Goal: Connect with others: Connect with other users

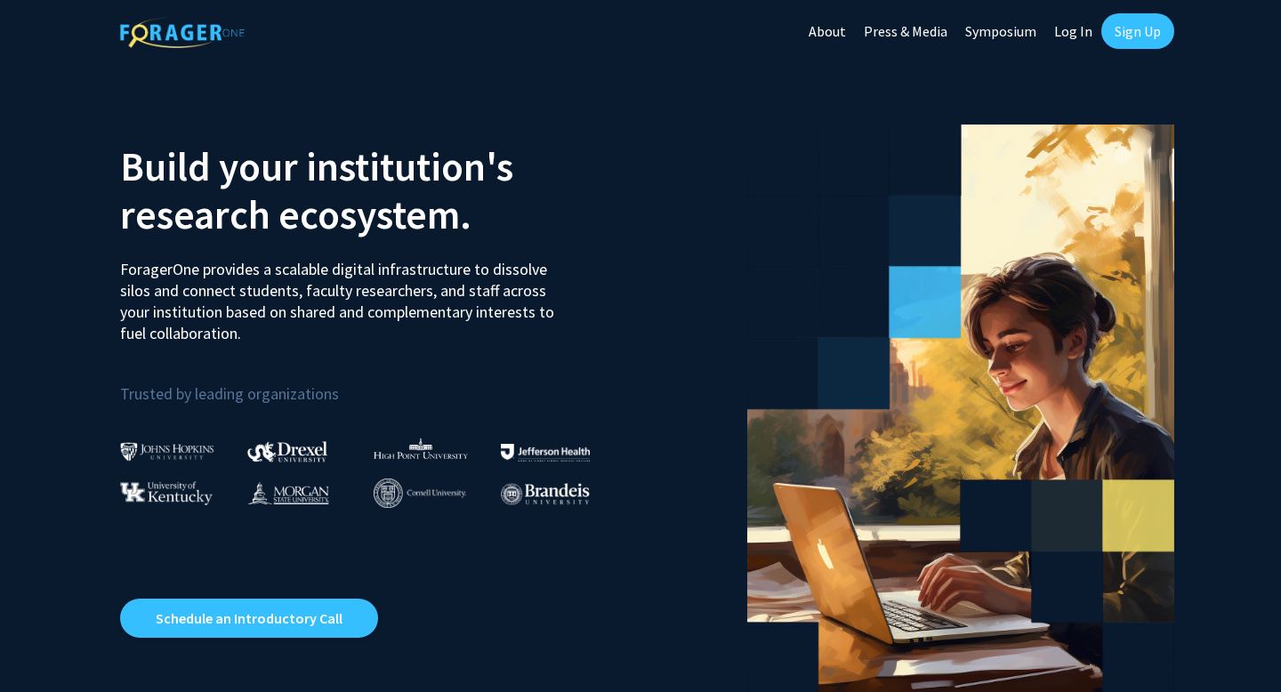
click at [1145, 36] on link "Sign Up" at bounding box center [1137, 31] width 73 height 36
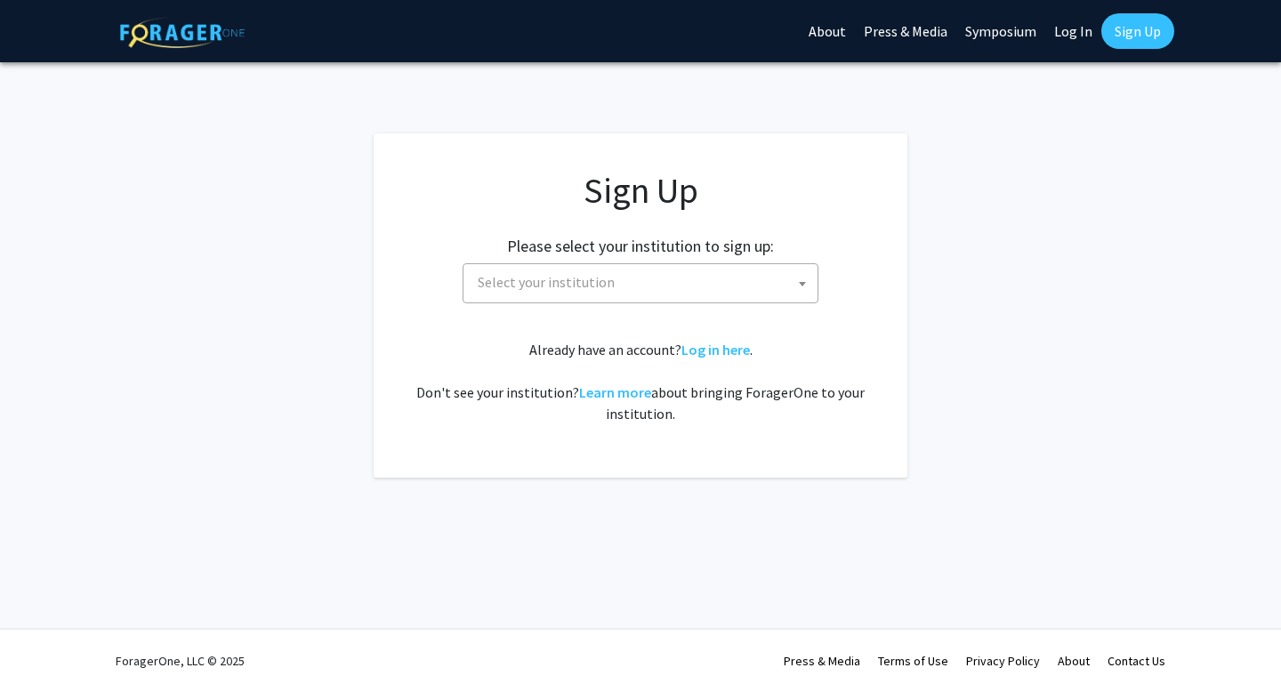
click at [697, 290] on span "Select your institution" at bounding box center [644, 282] width 347 height 36
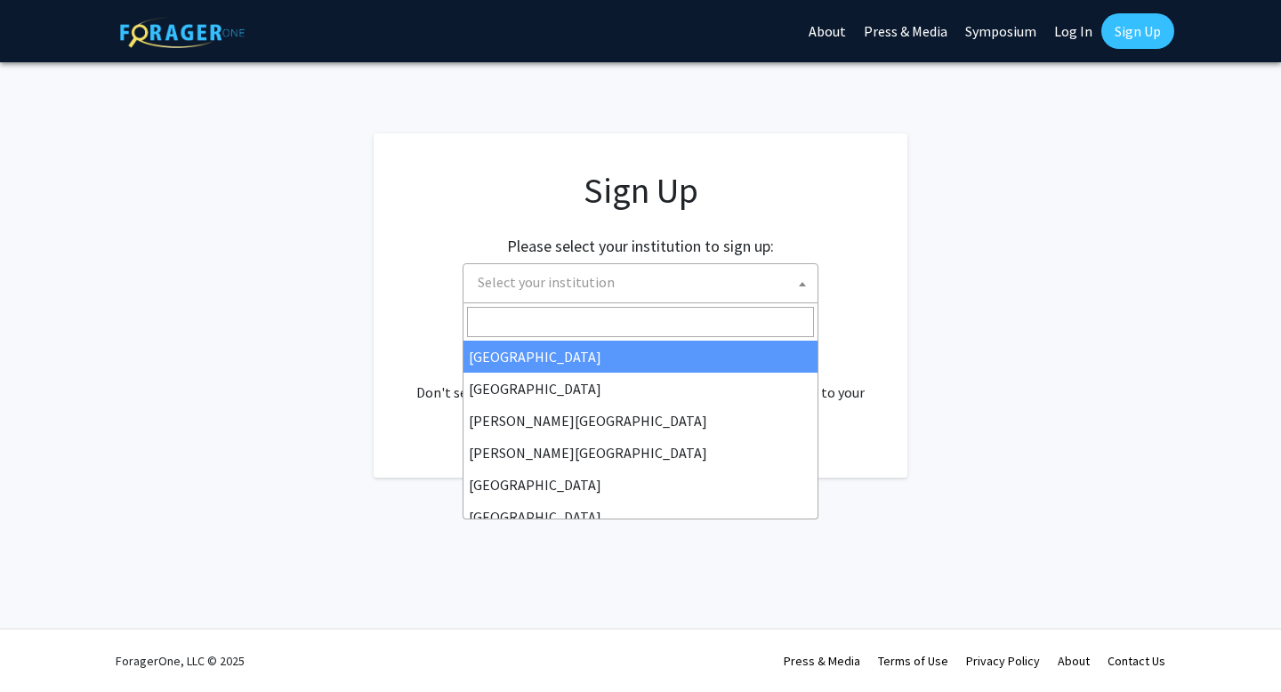
click at [672, 321] on input "Search" at bounding box center [640, 322] width 347 height 30
type input ","
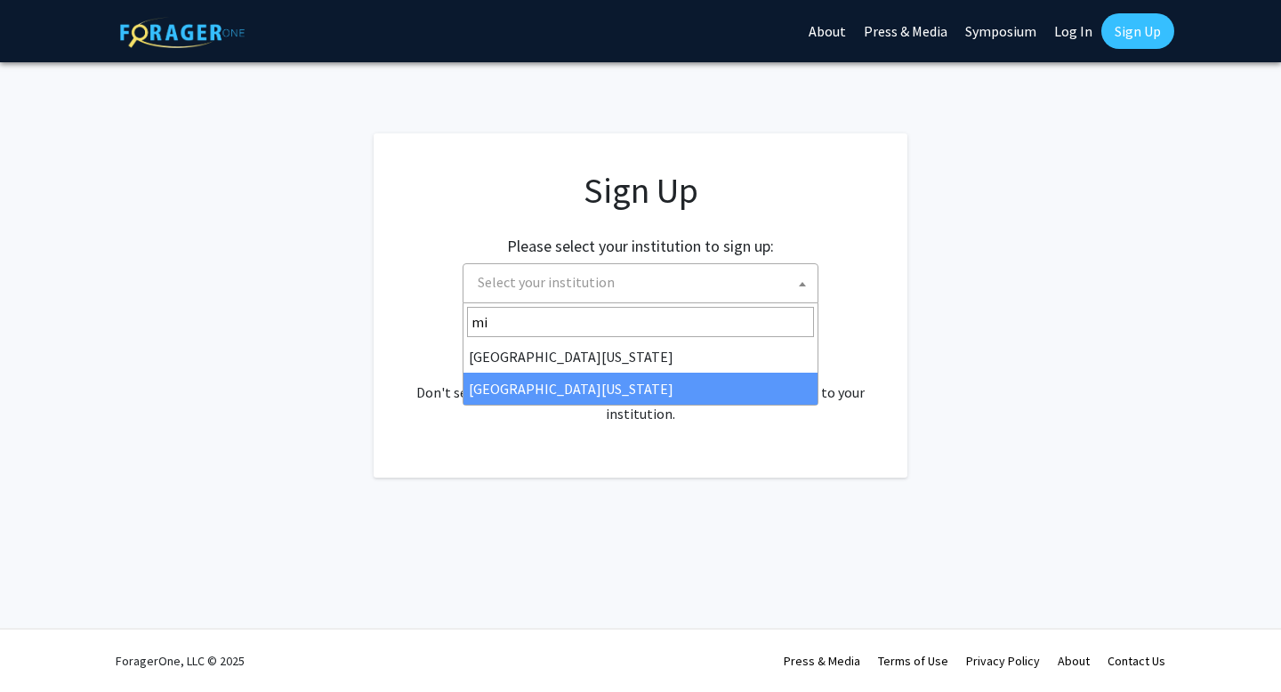
type input "mi"
select select "33"
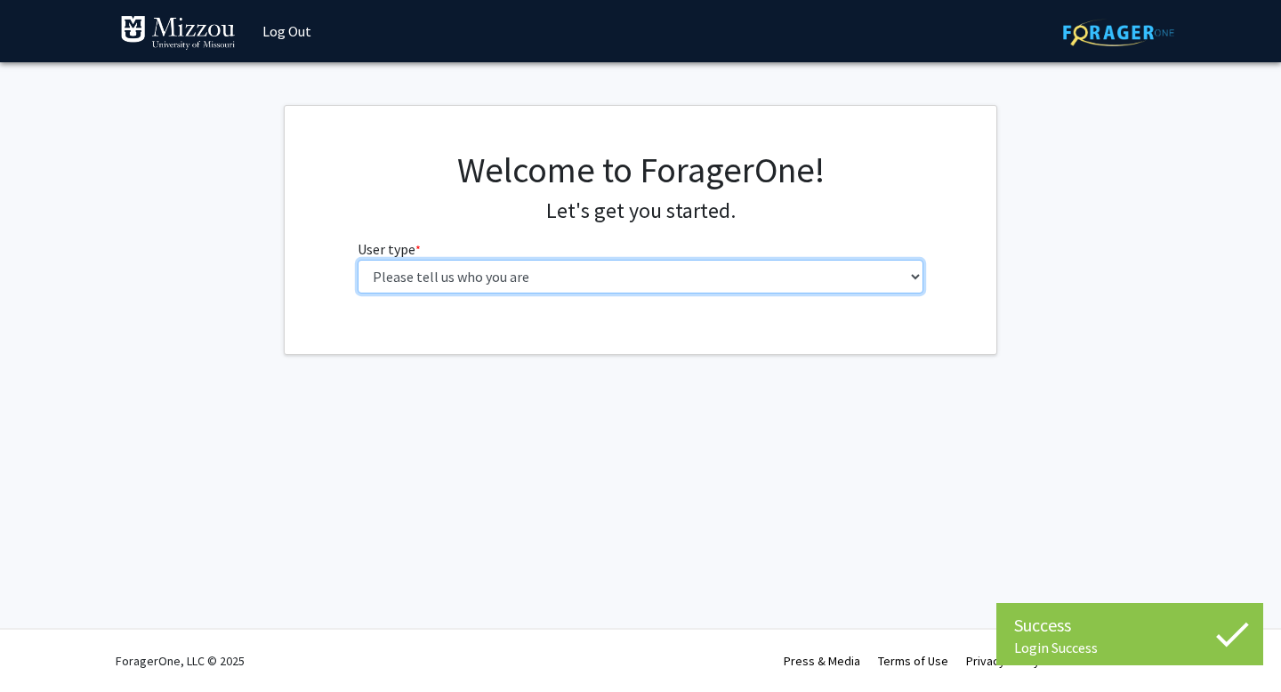
click at [799, 278] on select "Please tell us who you are Undergraduate Student Master's Student Doctoral Cand…" at bounding box center [641, 277] width 567 height 34
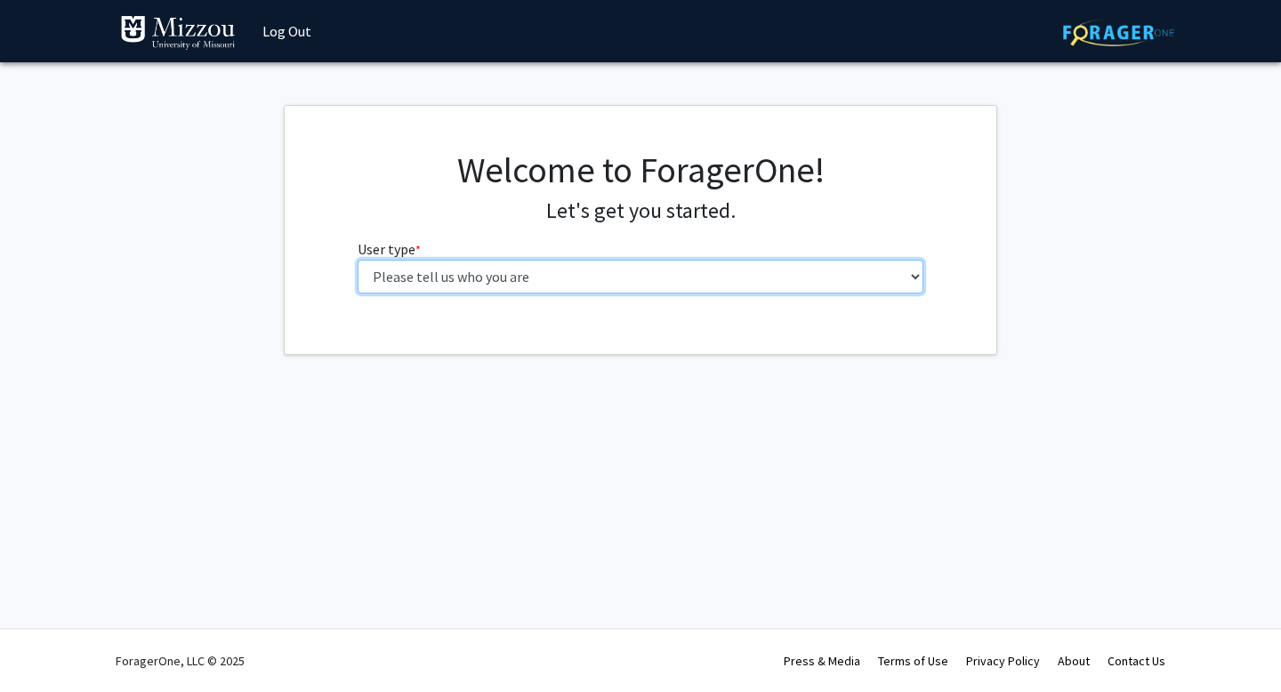
select select "1: undergrad"
click at [358, 260] on select "Please tell us who you are Undergraduate Student Master's Student Doctoral Cand…" at bounding box center [641, 277] width 567 height 34
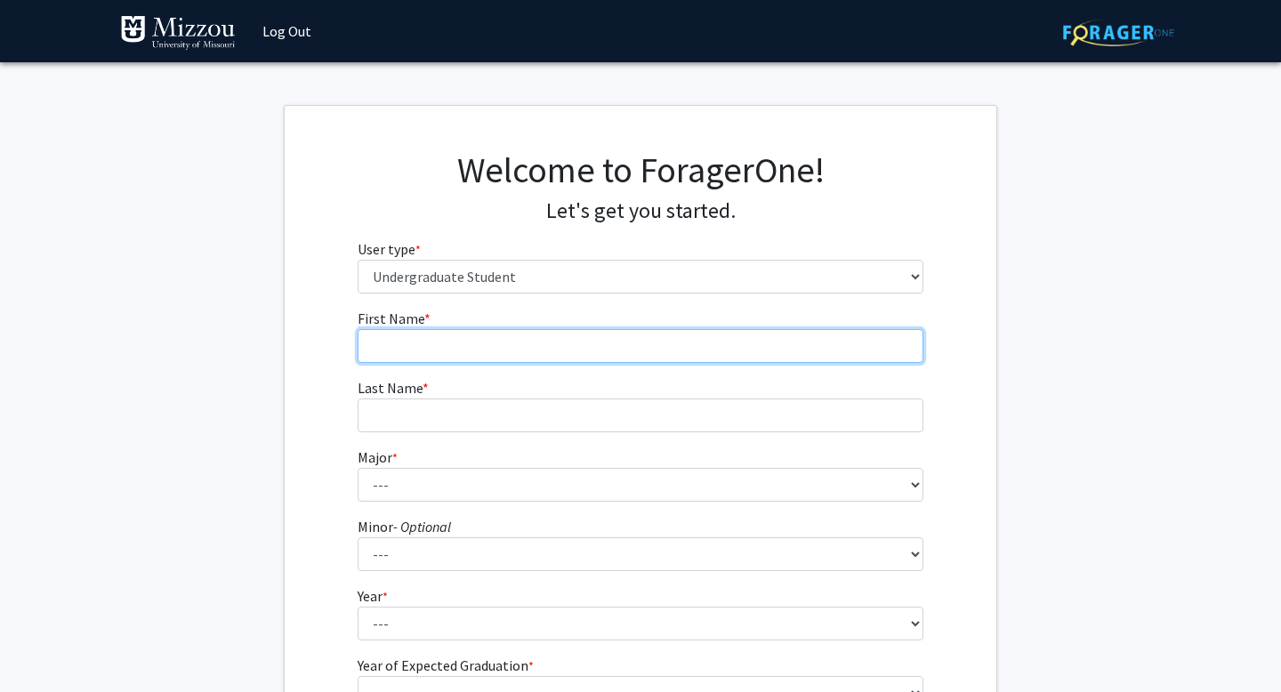
click at [657, 342] on input "First Name * required" at bounding box center [641, 346] width 567 height 34
type input "[PERSON_NAME]"
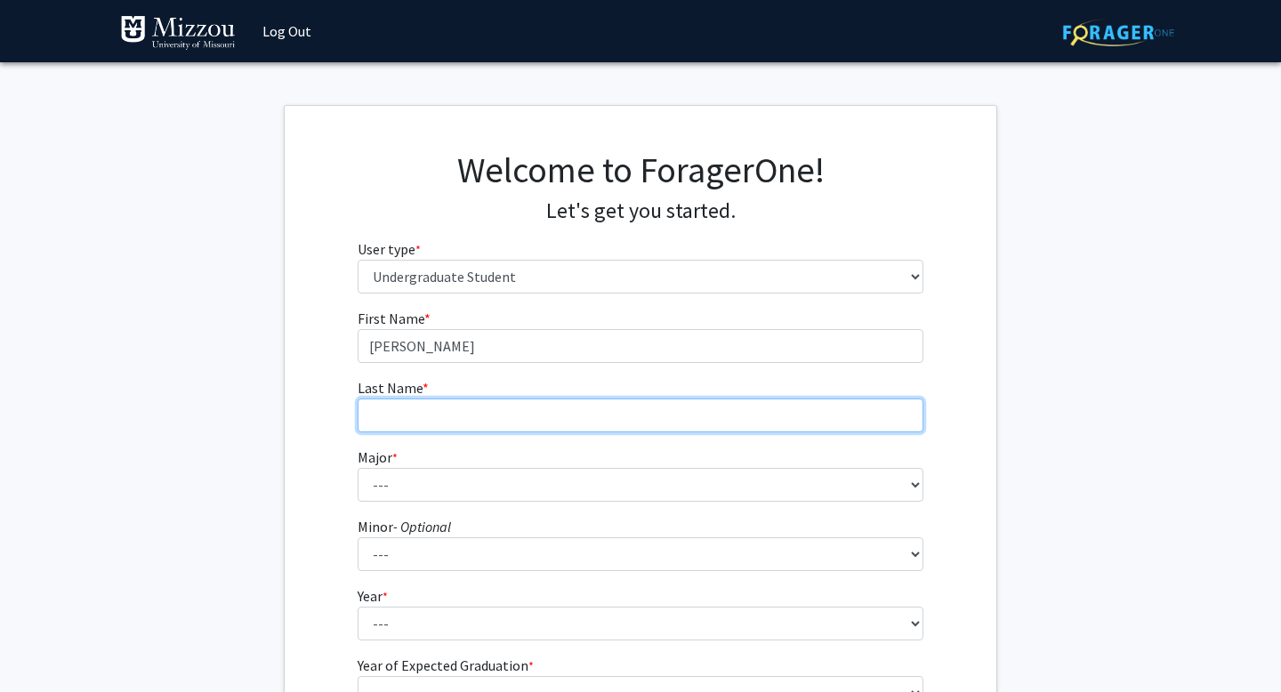
type input "[PERSON_NAME]"
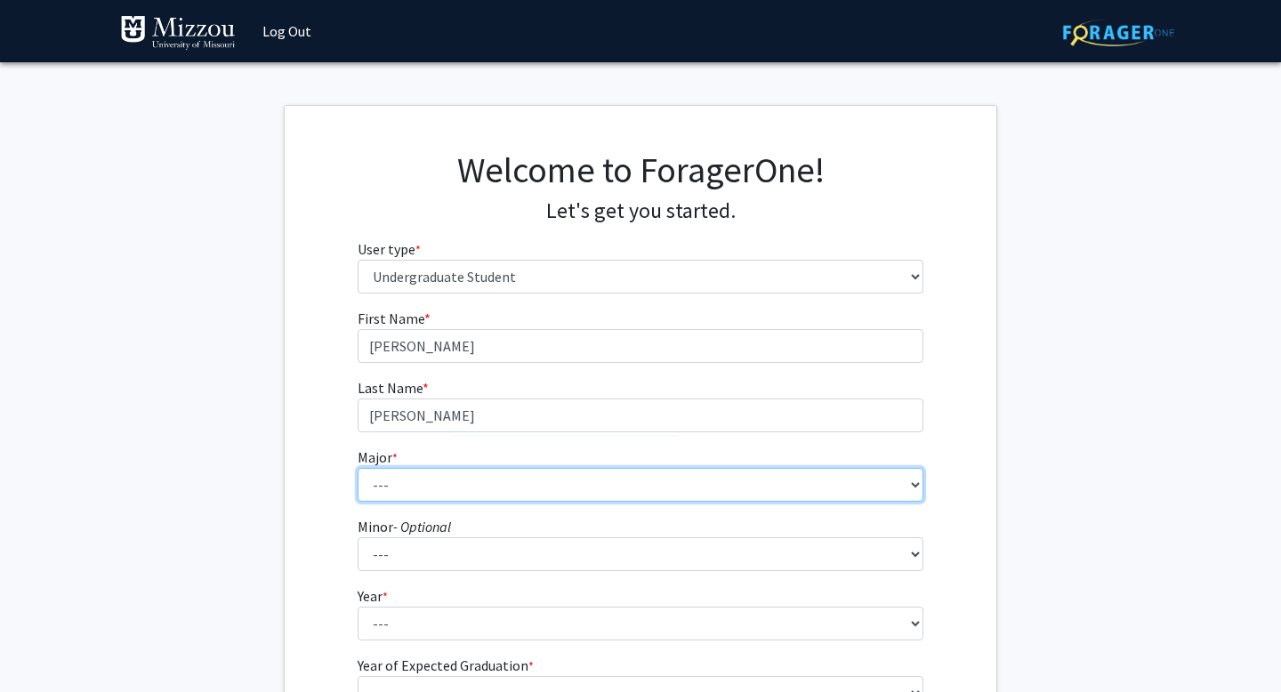
click at [480, 486] on select "--- Agribusiness Management Agricultural Education Agricultural Education: Comm…" at bounding box center [641, 485] width 567 height 34
select select "135: 2628"
click at [358, 468] on select "--- Agribusiness Management Agricultural Education Agricultural Education: Comm…" at bounding box center [641, 485] width 567 height 34
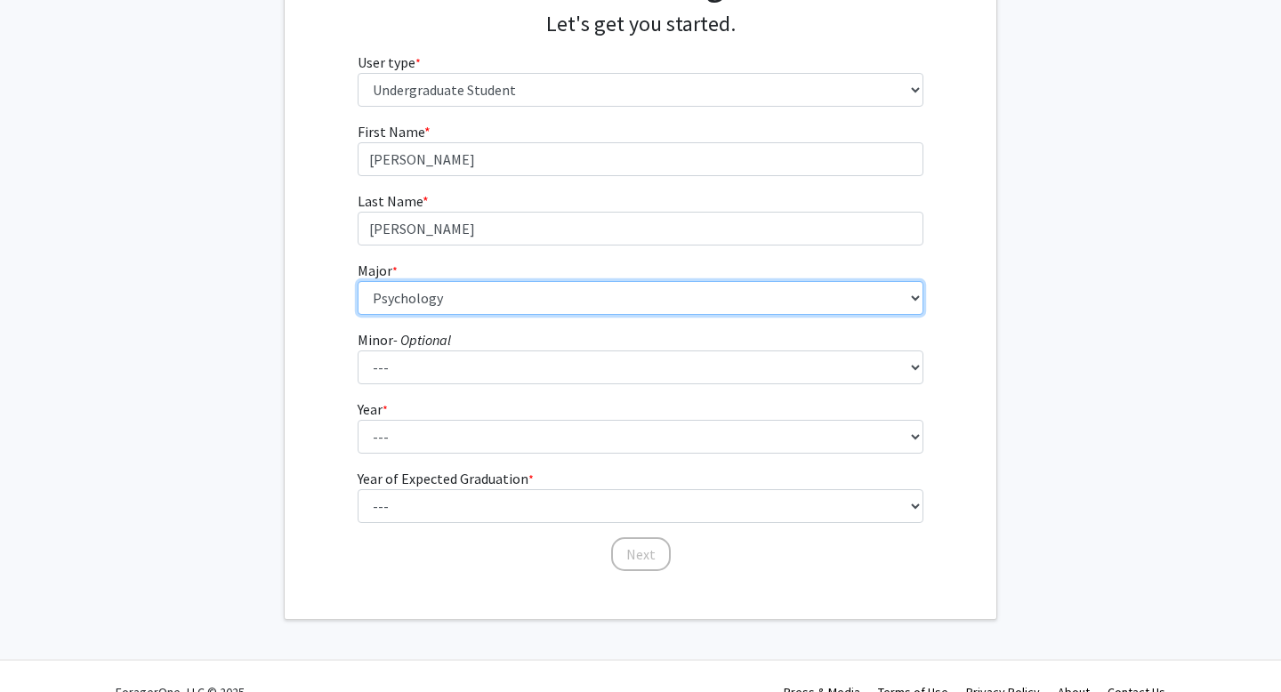
scroll to position [191, 0]
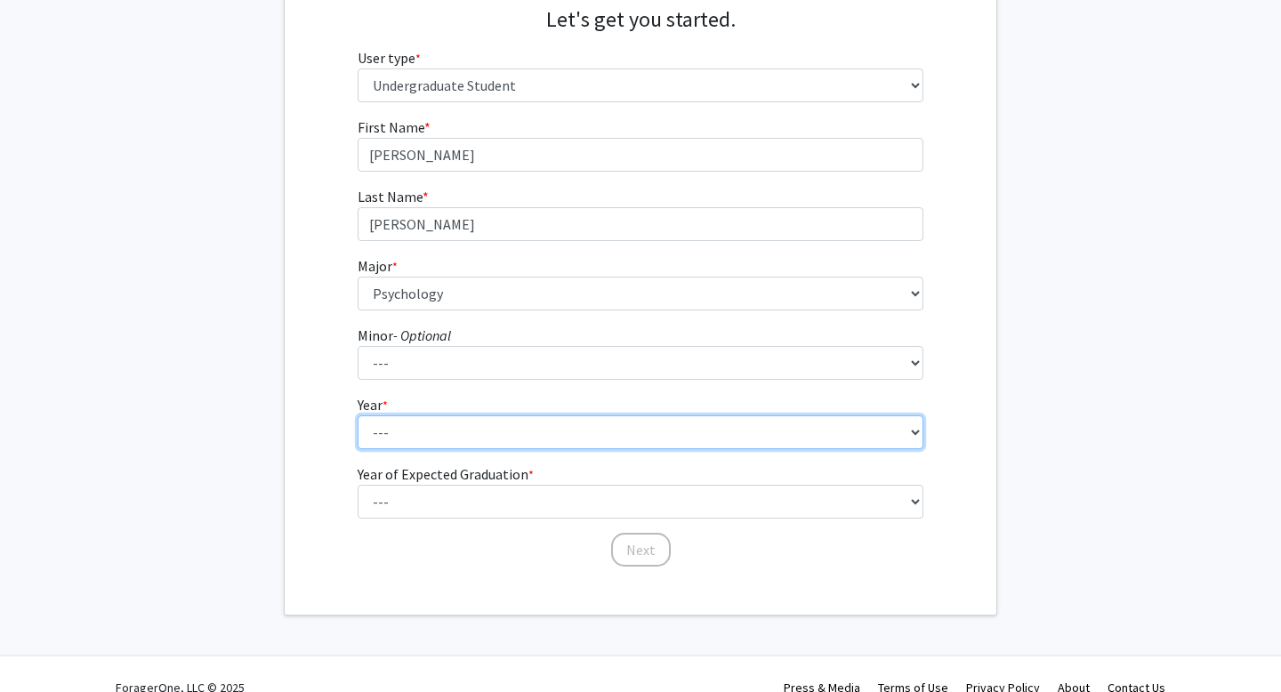
click at [427, 433] on select "--- First-year Sophomore Junior Senior Postbaccalaureate Certificate" at bounding box center [641, 432] width 567 height 34
select select "4: senior"
click at [358, 415] on select "--- First-year Sophomore Junior Senior Postbaccalaureate Certificate" at bounding box center [641, 432] width 567 height 34
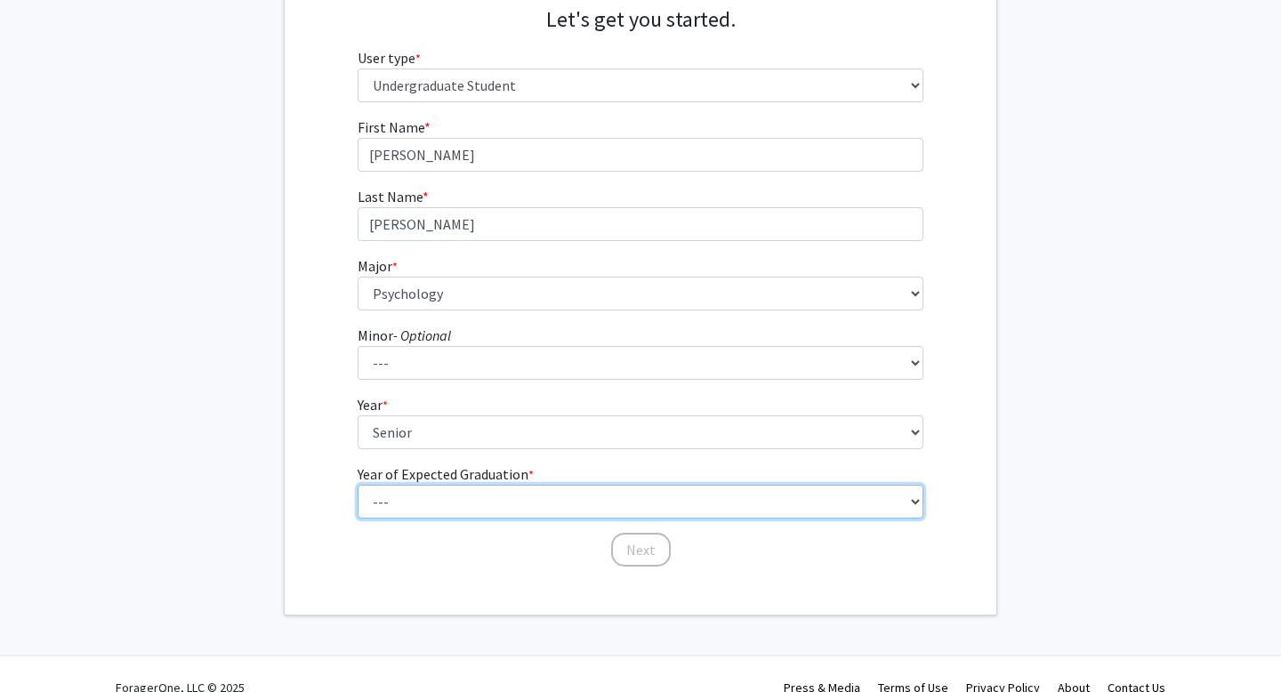
click at [422, 502] on select "--- 2025 2026 2027 2028 2029 2030 2031 2032 2033 2034" at bounding box center [641, 502] width 567 height 34
select select "2: 2026"
click at [358, 485] on select "--- 2025 2026 2027 2028 2029 2030 2031 2032 2033 2034" at bounding box center [641, 502] width 567 height 34
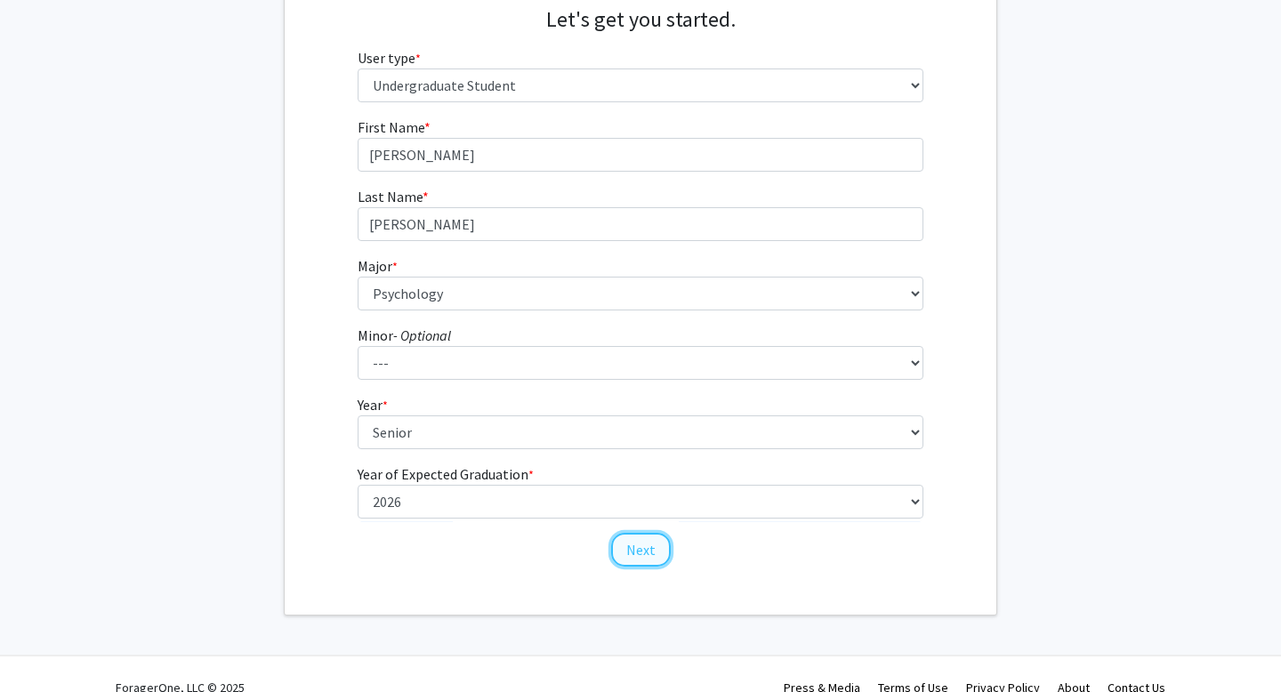
click at [634, 547] on button "Next" at bounding box center [641, 550] width 60 height 34
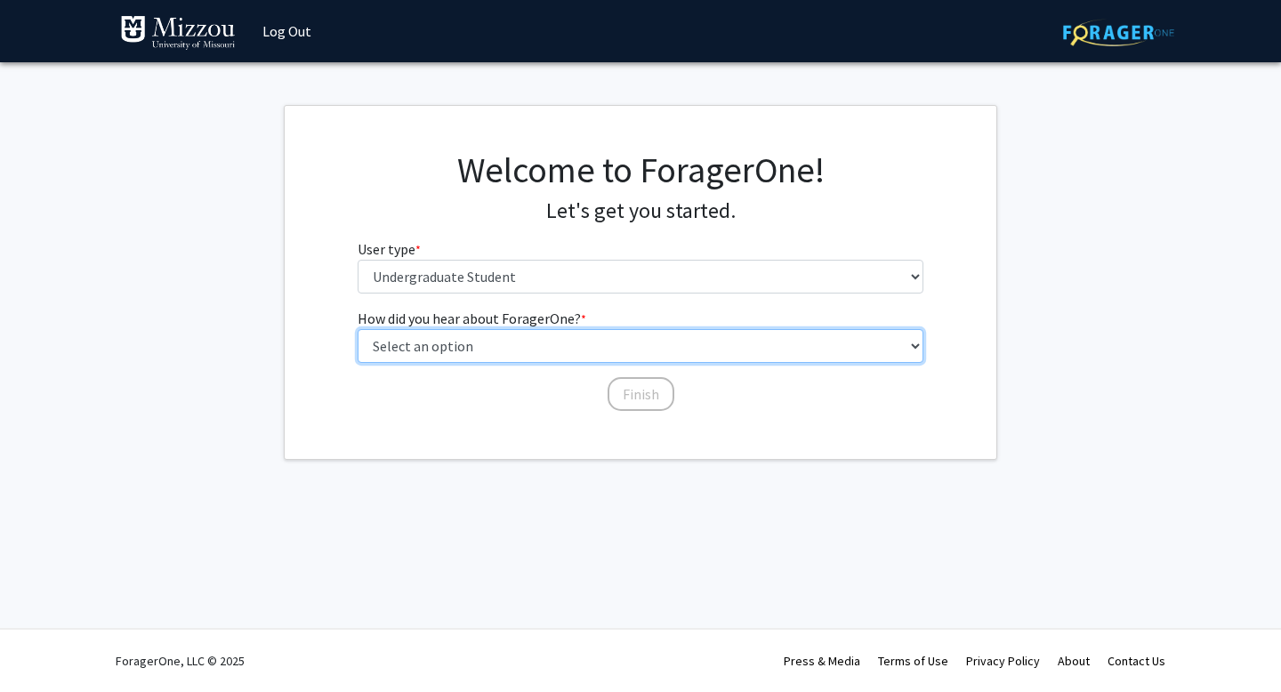
click at [530, 347] on select "Select an option Peer/student recommendation Faculty/staff recommendation Unive…" at bounding box center [641, 346] width 567 height 34
select select "2: faculty_recommendation"
click at [358, 329] on select "Select an option Peer/student recommendation Faculty/staff recommendation Unive…" at bounding box center [641, 346] width 567 height 34
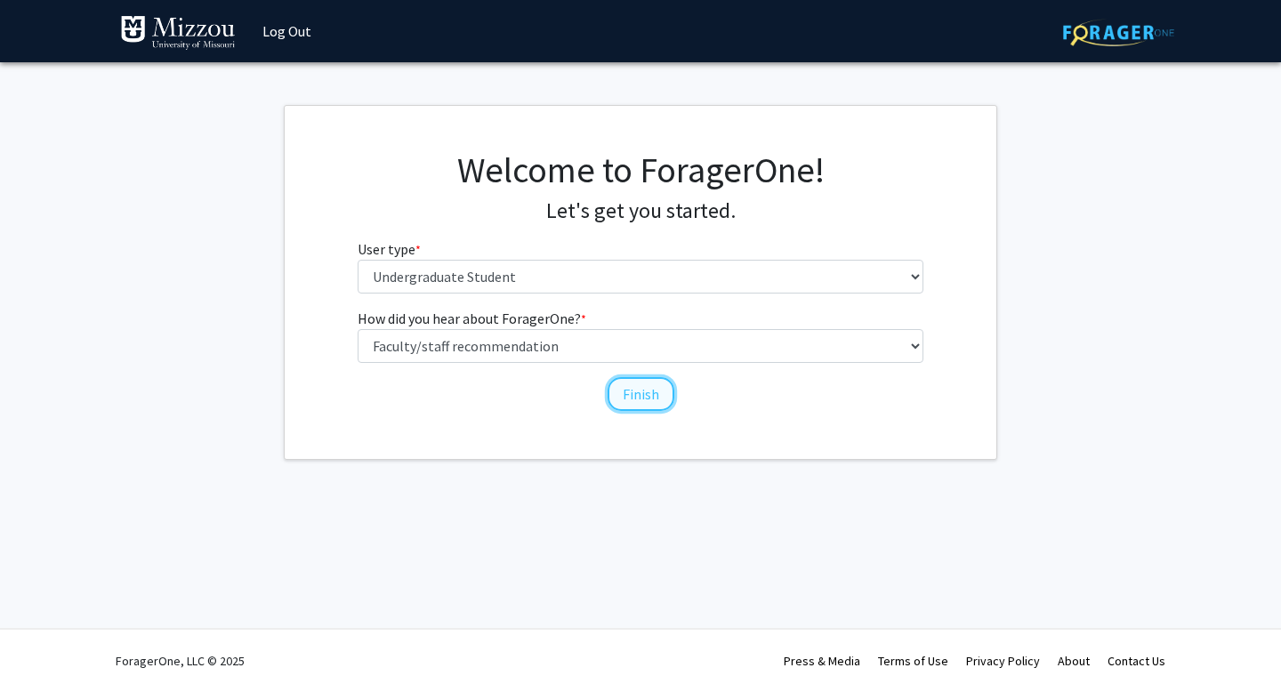
click at [653, 396] on button "Finish" at bounding box center [641, 394] width 67 height 34
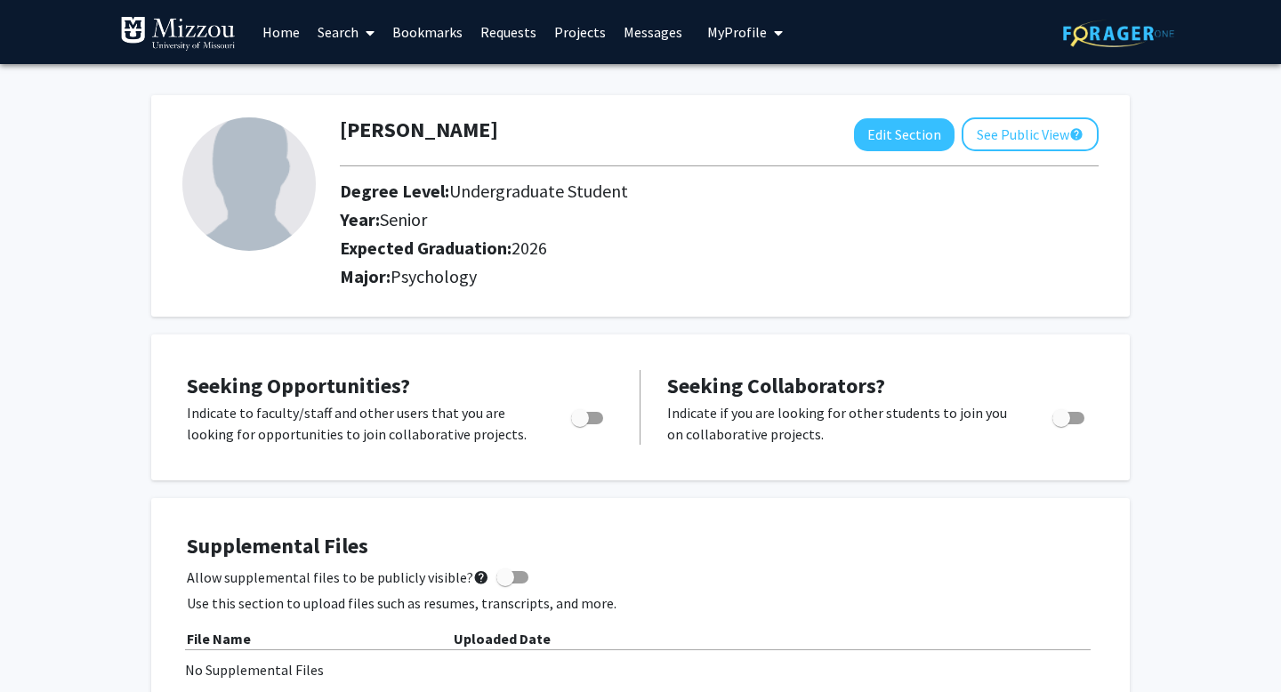
click at [340, 32] on link "Search" at bounding box center [346, 32] width 75 height 62
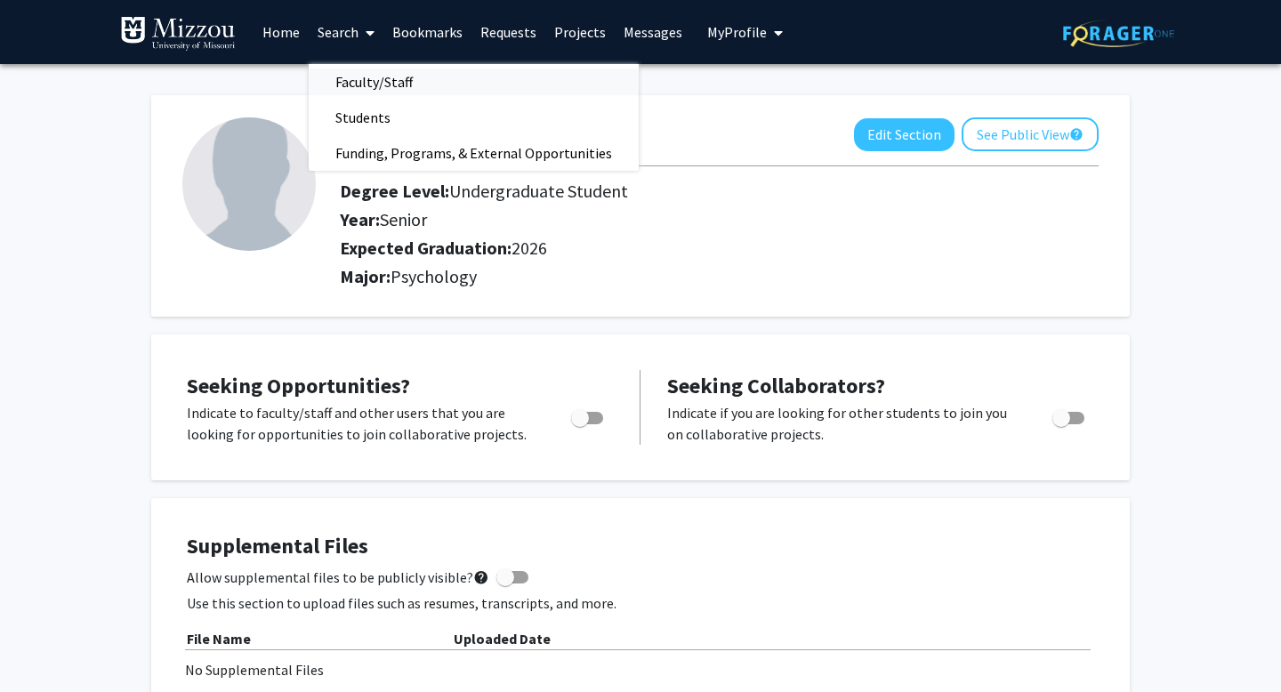
click at [373, 87] on span "Faculty/Staff" at bounding box center [374, 82] width 131 height 36
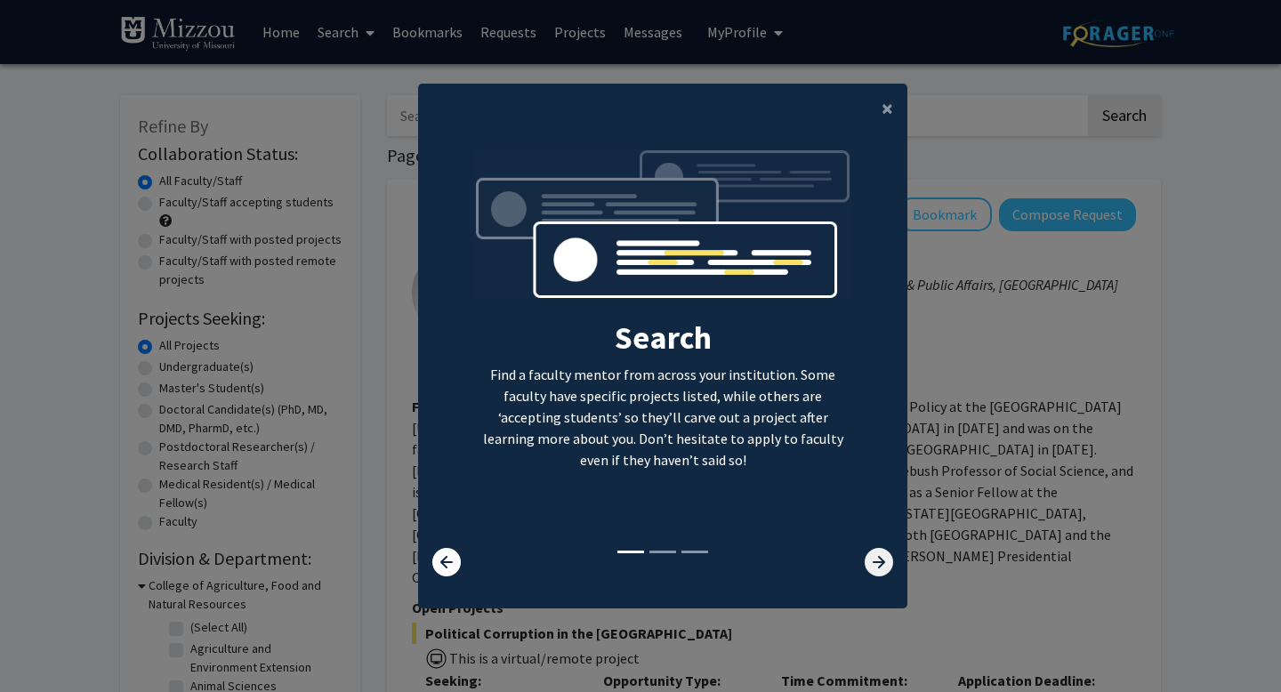
click at [872, 560] on icon at bounding box center [879, 562] width 28 height 28
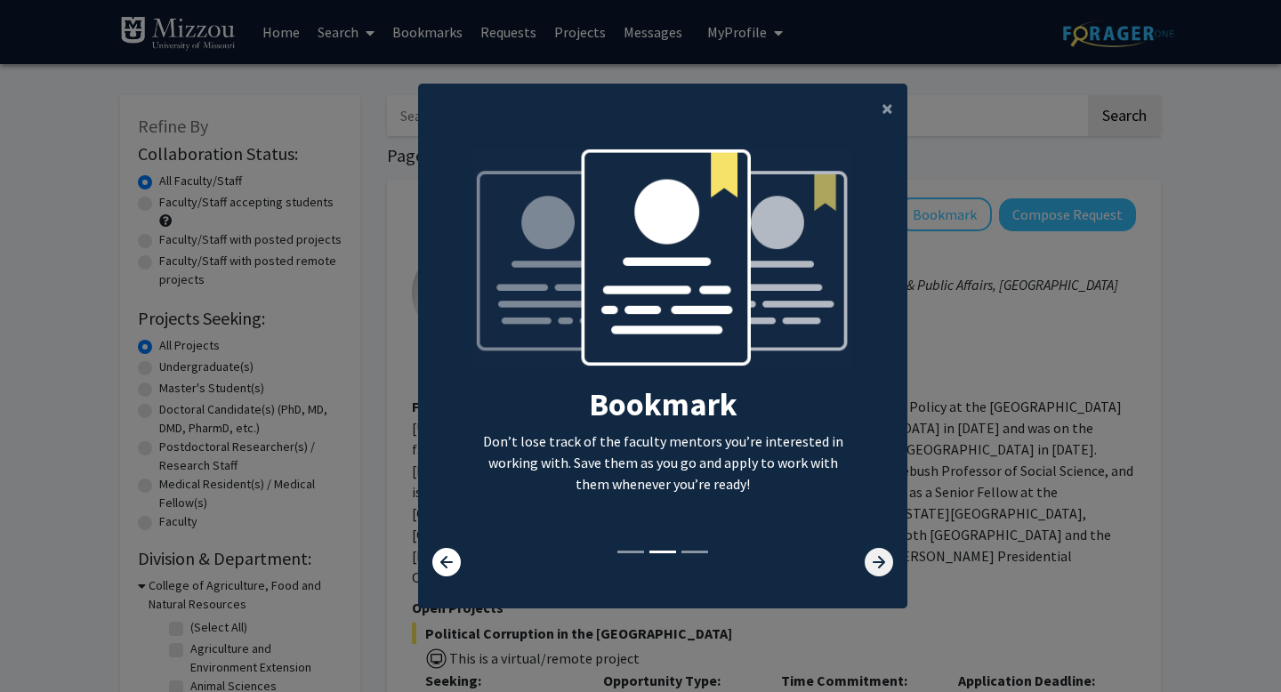
click at [879, 555] on icon at bounding box center [879, 562] width 28 height 28
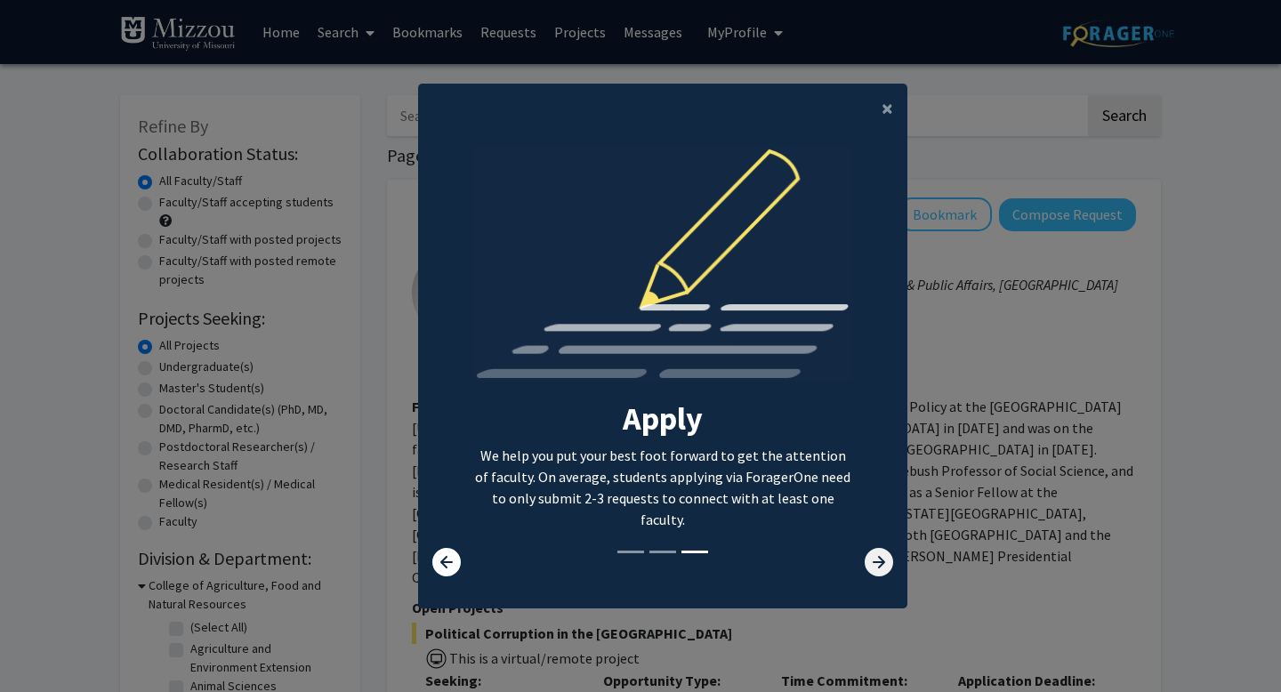
click at [883, 568] on icon at bounding box center [879, 562] width 28 height 28
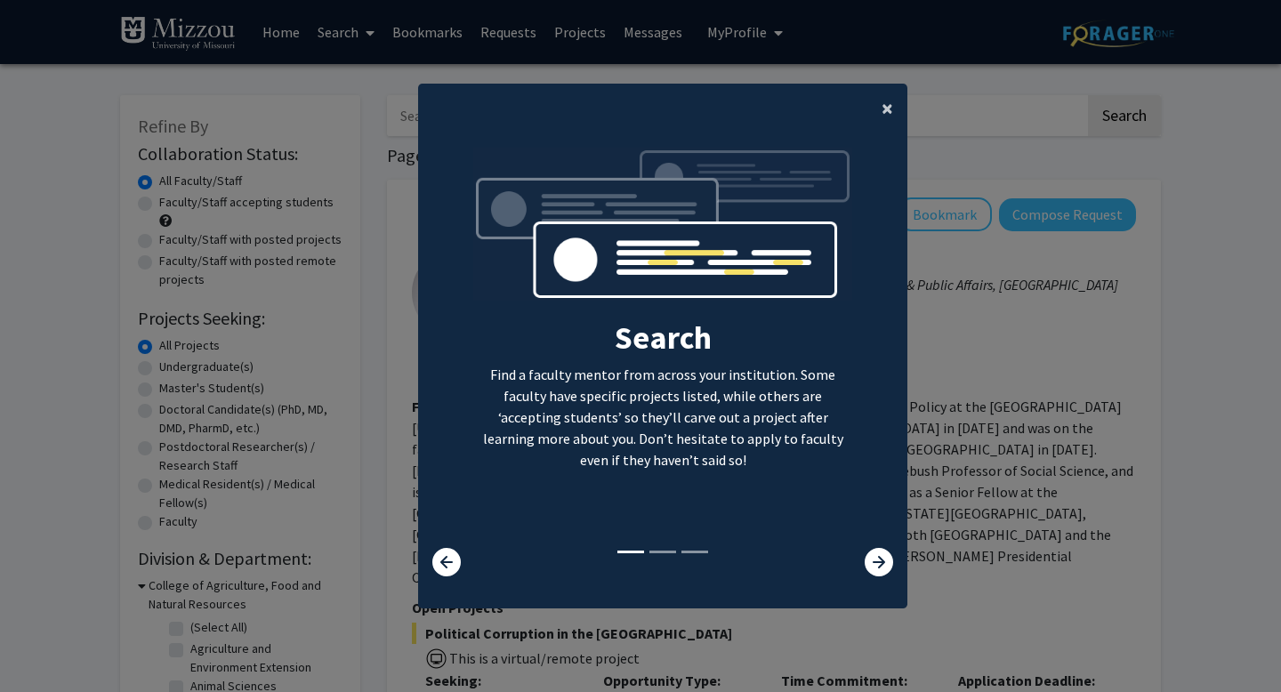
click at [887, 108] on span "×" at bounding box center [888, 108] width 12 height 28
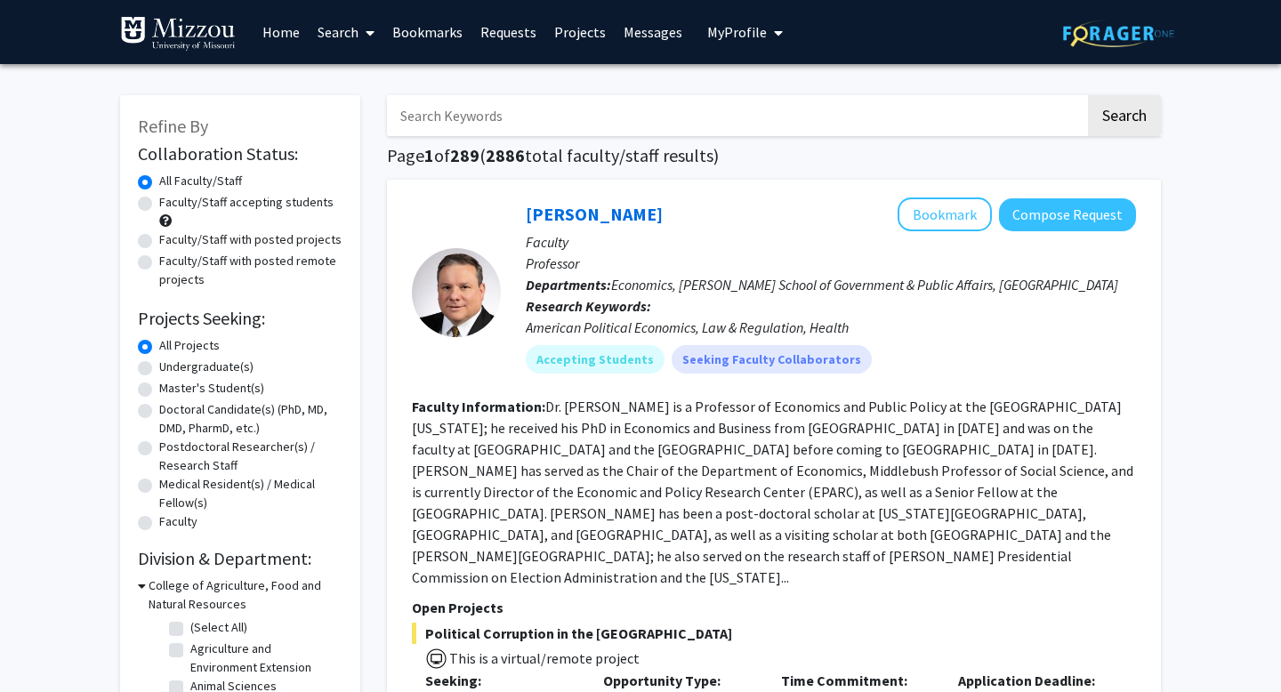
click at [751, 109] on input "Search Keywords" at bounding box center [736, 115] width 698 height 41
type input "[PERSON_NAME]"
click at [1125, 114] on button "Search" at bounding box center [1124, 115] width 73 height 41
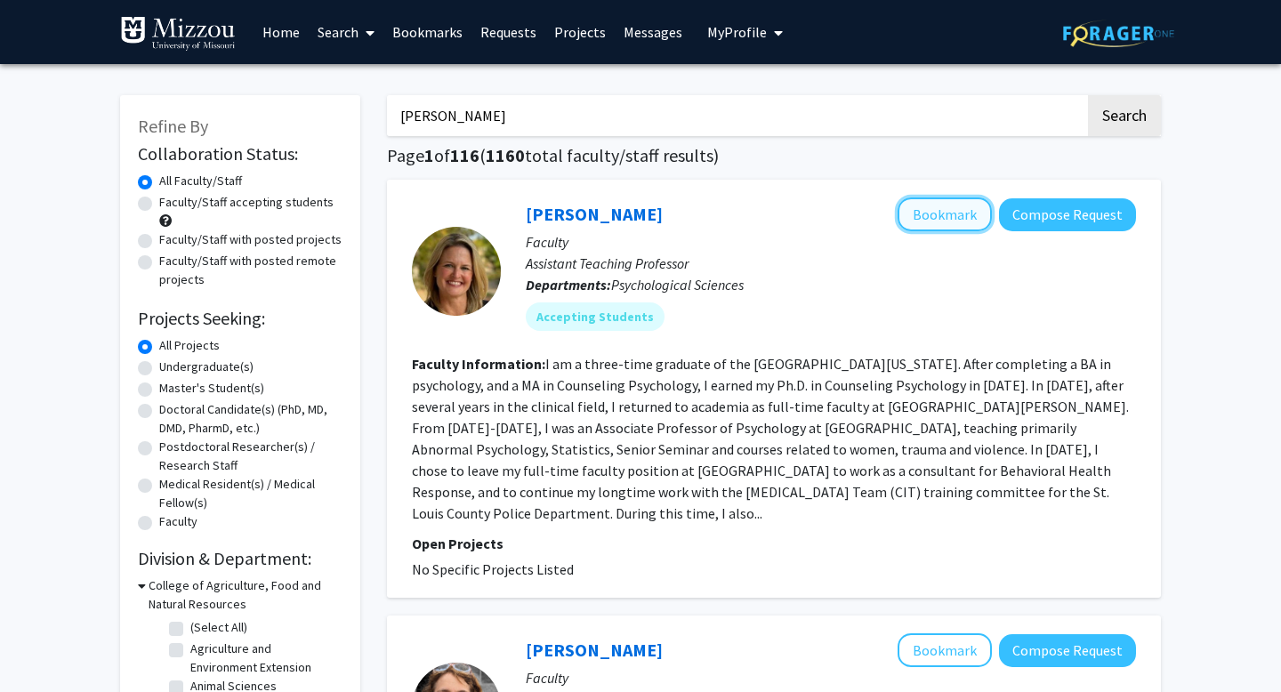
click at [953, 220] on button "Bookmark" at bounding box center [945, 215] width 94 height 34
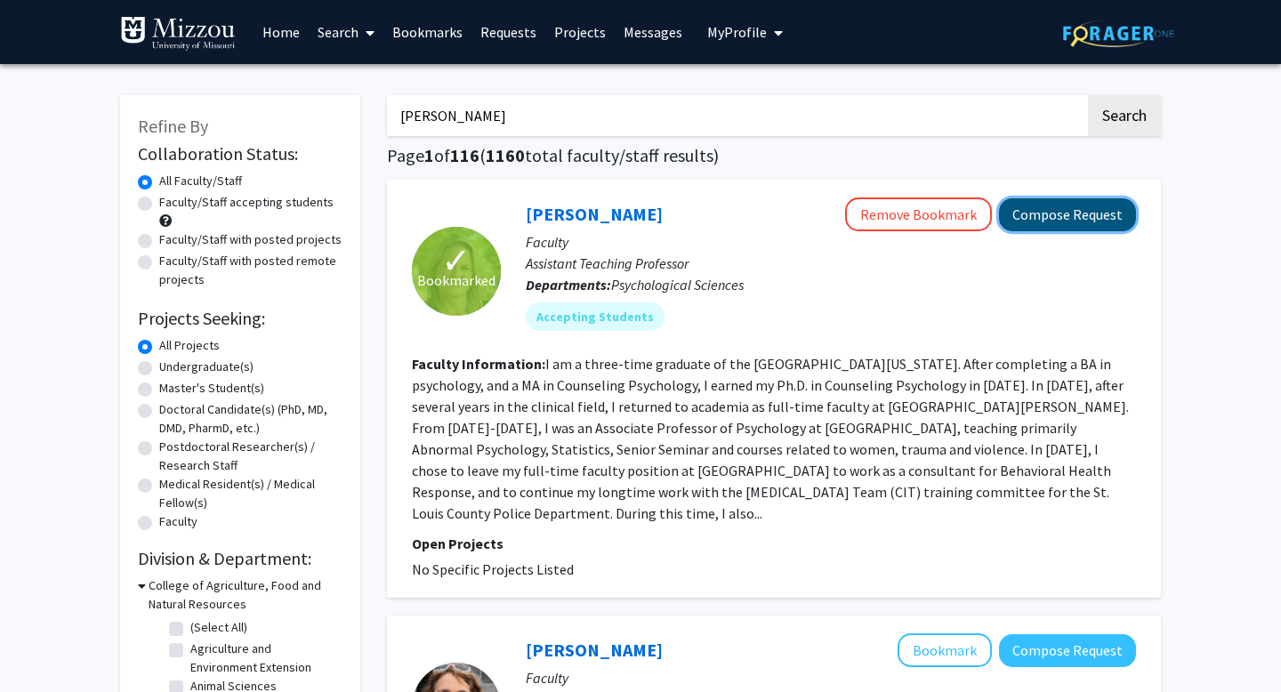
click at [1023, 217] on button "Compose Request" at bounding box center [1067, 214] width 137 height 33
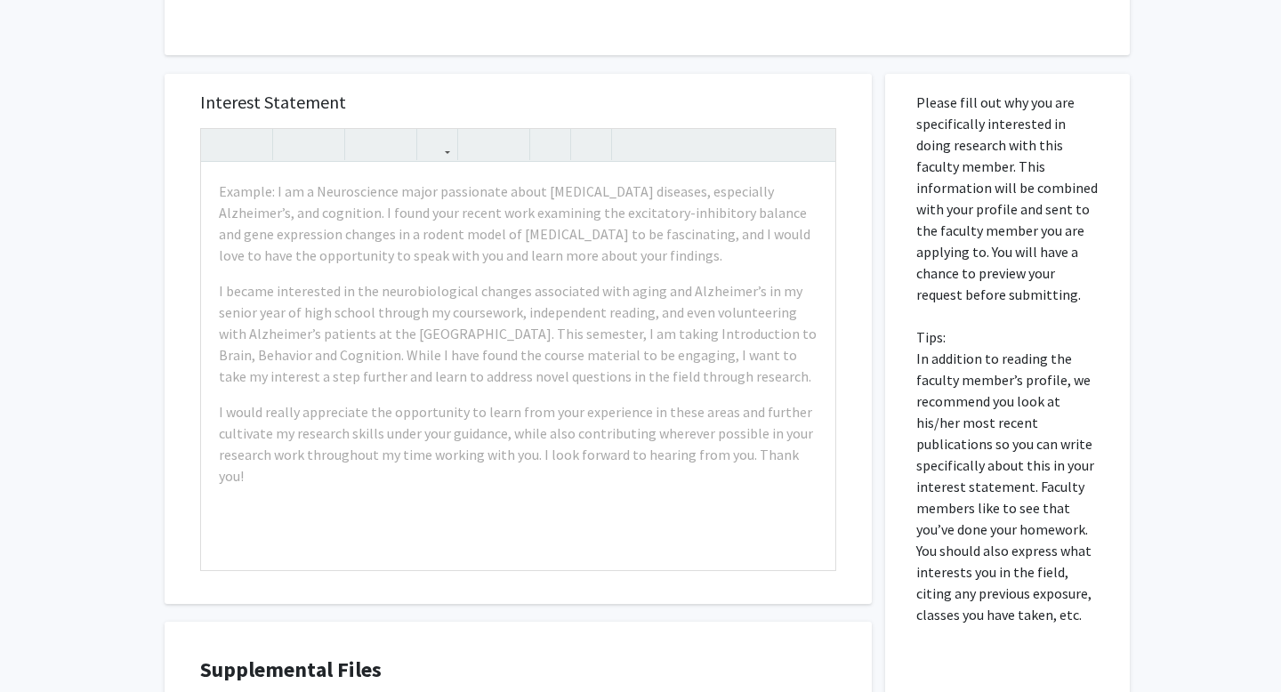
scroll to position [239, 0]
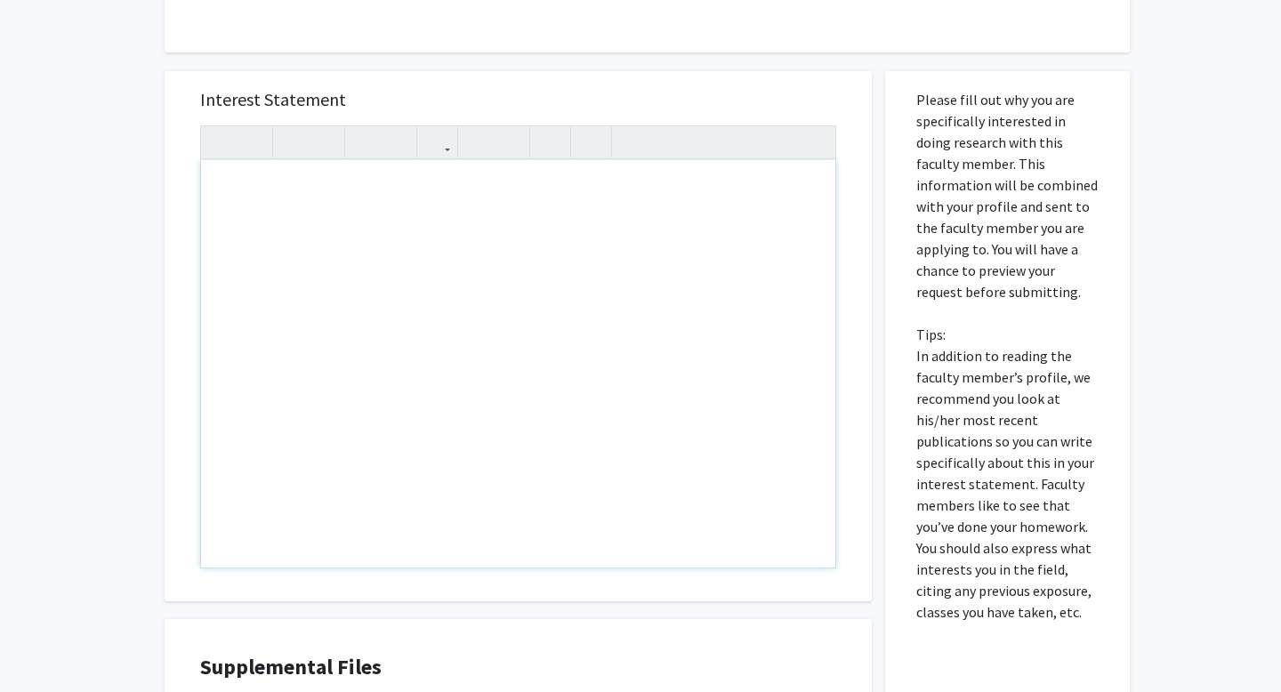
click at [339, 194] on div "Note to users with screen readers: Please press Alt+0 or Option+0 to deactivate…" at bounding box center [518, 363] width 634 height 407
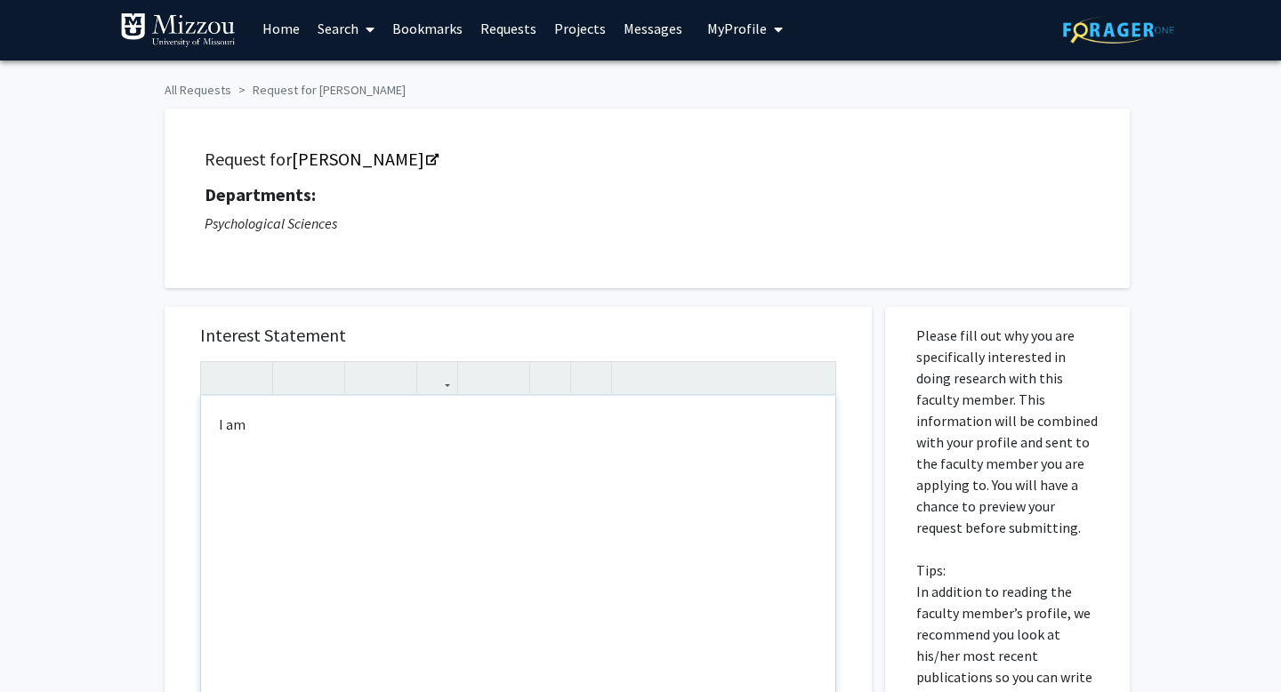
scroll to position [6, 0]
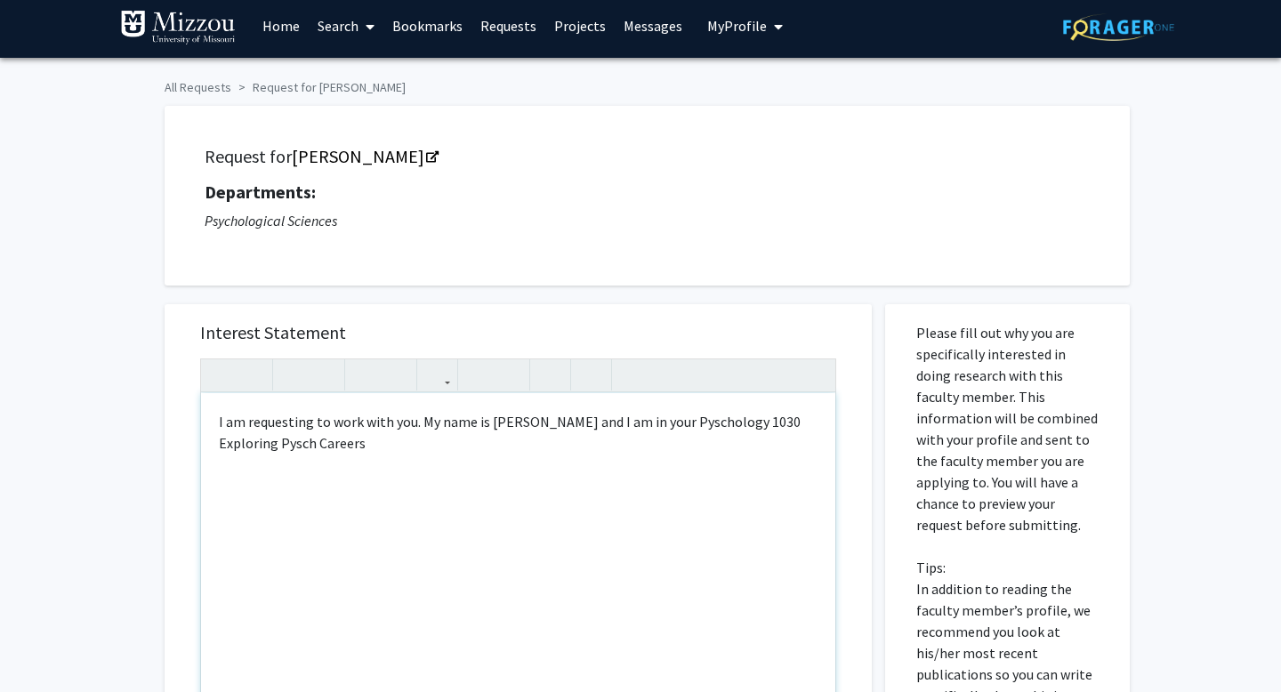
click at [310, 448] on div "I am requesting to work with you. My name is [PERSON_NAME] and I am in your Pys…" at bounding box center [518, 596] width 634 height 407
click at [304, 445] on div "I am requesting to work with you. My name is [PERSON_NAME] and I am in your Pys…" at bounding box center [518, 596] width 634 height 407
click at [319, 445] on div "I am requesting to work with you. My name is [PERSON_NAME] and I am in your Pys…" at bounding box center [518, 596] width 634 height 407
click at [729, 424] on div "I am requesting to work with you. My name is [PERSON_NAME] and I am in your Pys…" at bounding box center [518, 596] width 634 height 407
click at [362, 452] on div "I am requesting to work with you. My name is [PERSON_NAME] and I am in your Psy…" at bounding box center [518, 596] width 634 height 407
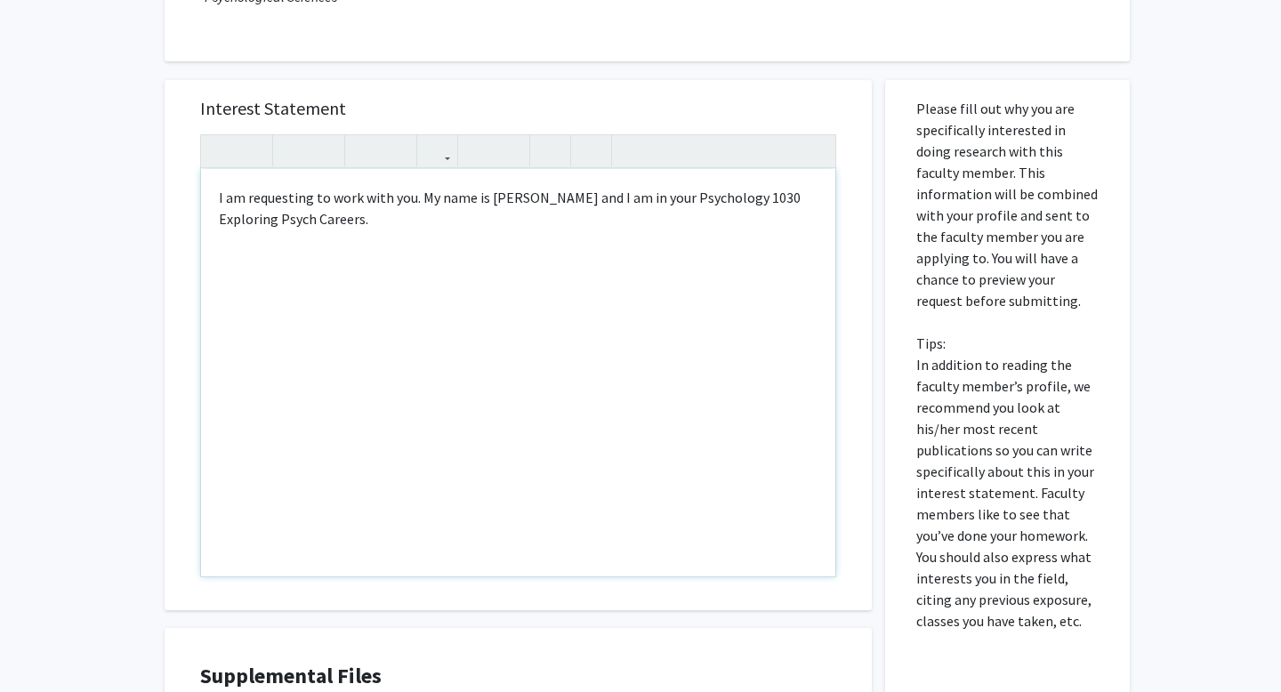
scroll to position [232, 0]
type textarea "I am requesting to work with you. My name is [PERSON_NAME] and I am in your Psy…"
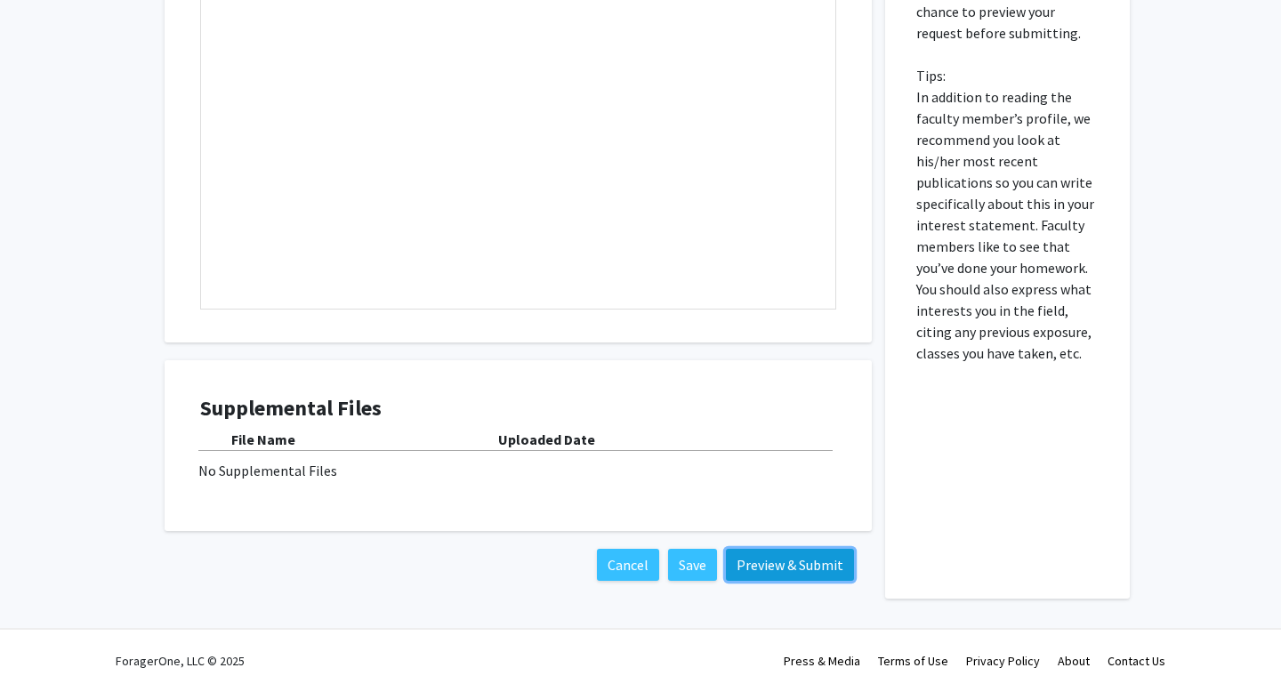
click at [808, 572] on button "Preview & Submit" at bounding box center [790, 565] width 128 height 32
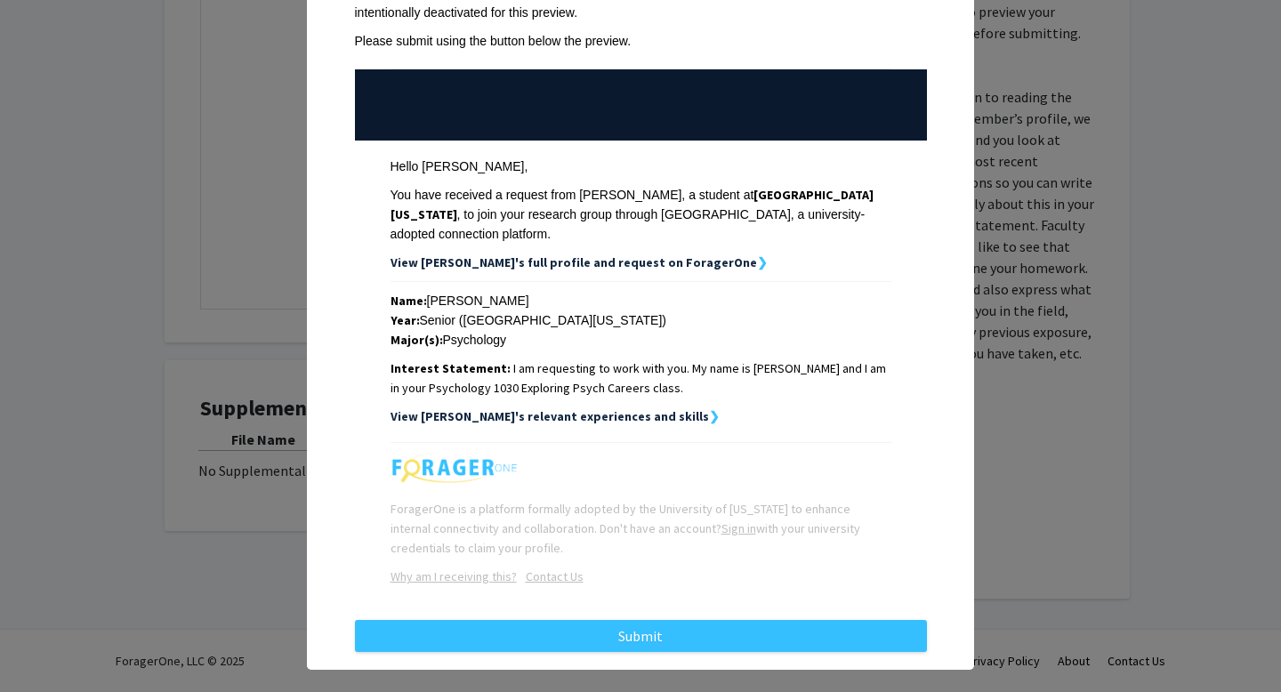
scroll to position [133, 0]
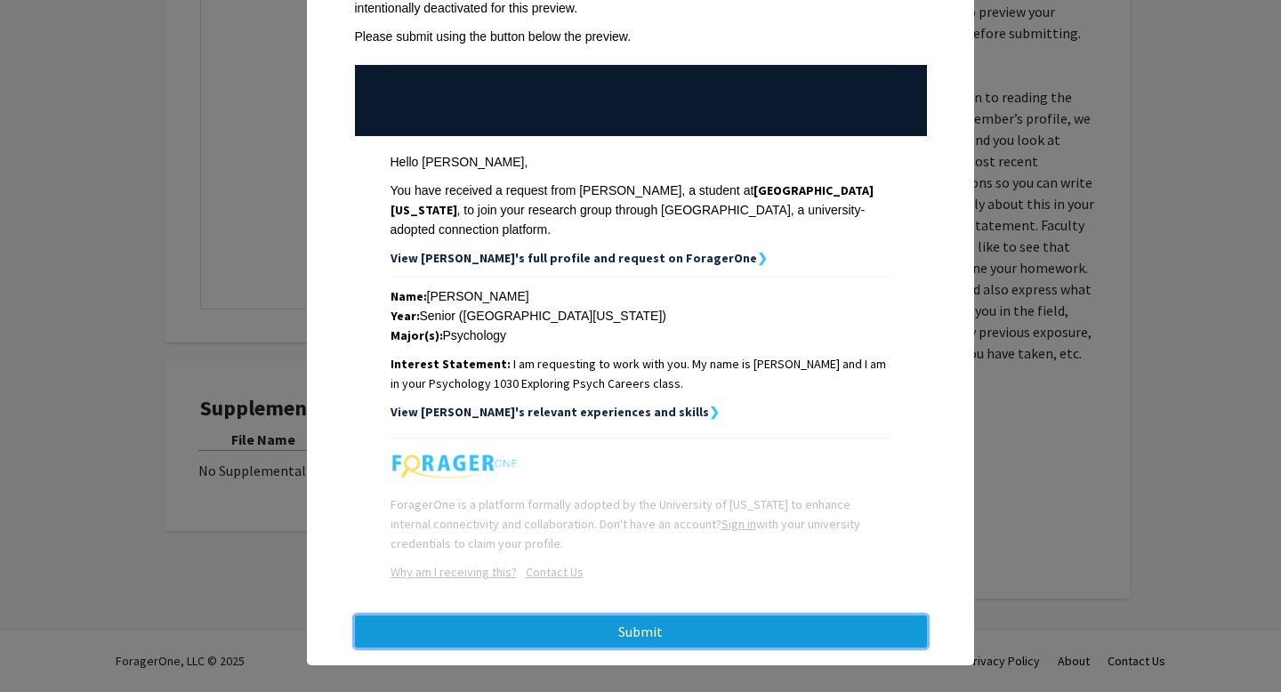
click at [633, 625] on button "Submit" at bounding box center [641, 632] width 572 height 32
